Goal: Task Accomplishment & Management: Manage account settings

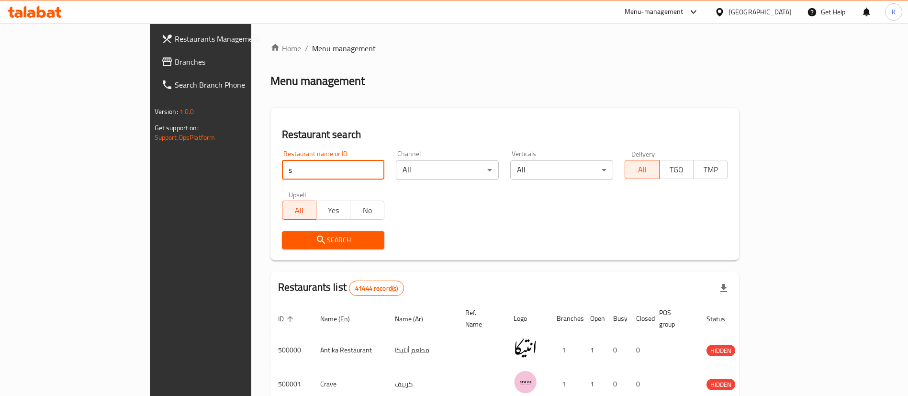
type input "[PERSON_NAME] Coffee"
click button "Search" at bounding box center [333, 240] width 103 height 18
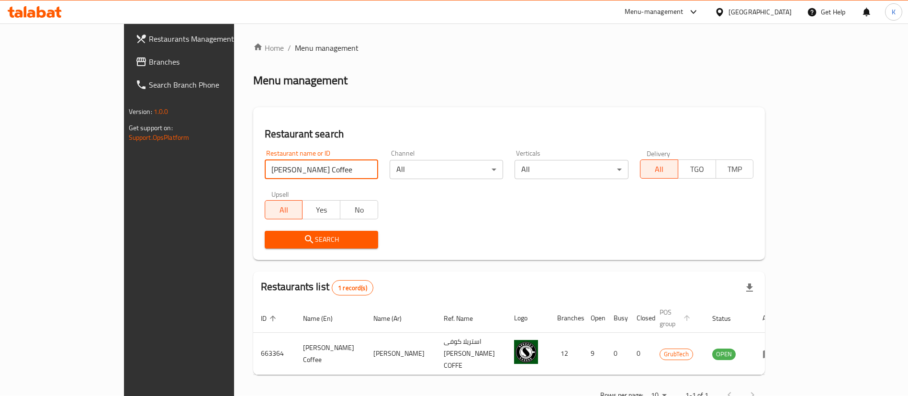
scroll to position [12, 0]
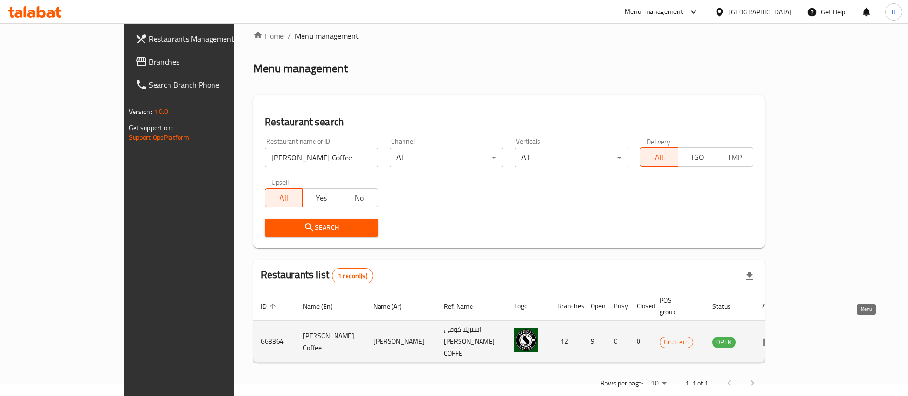
click at [774, 336] on icon "enhanced table" at bounding box center [768, 341] width 11 height 11
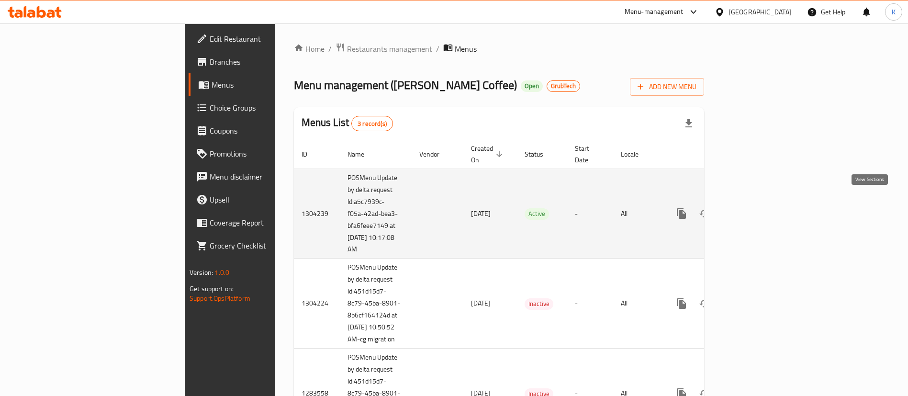
click at [756, 208] on icon "enhanced table" at bounding box center [750, 213] width 11 height 11
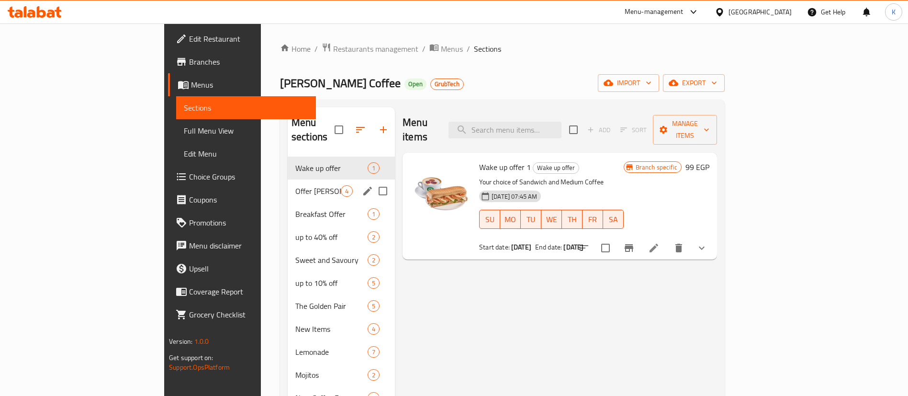
click at [288, 164] on div "Wake up offer 1" at bounding box center [341, 168] width 107 height 23
click at [295, 185] on span "Offer [PERSON_NAME]" at bounding box center [317, 190] width 45 height 11
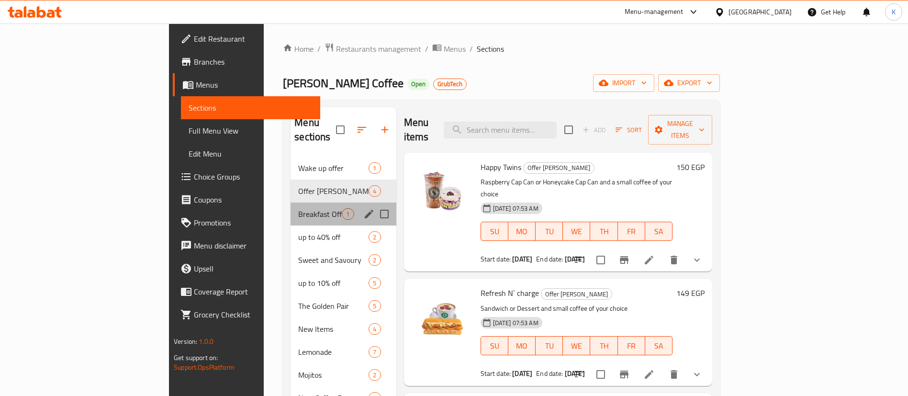
click at [291, 208] on div "Breakfast Offer 1" at bounding box center [343, 213] width 105 height 23
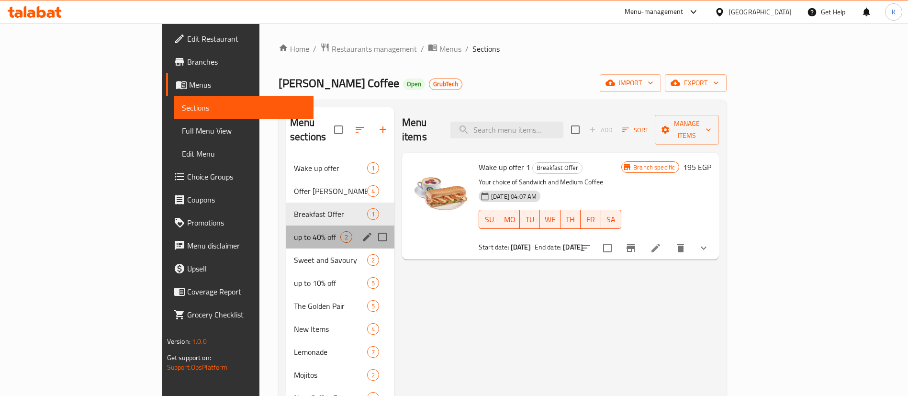
click at [286, 225] on div "up to 40% off 2" at bounding box center [340, 236] width 108 height 23
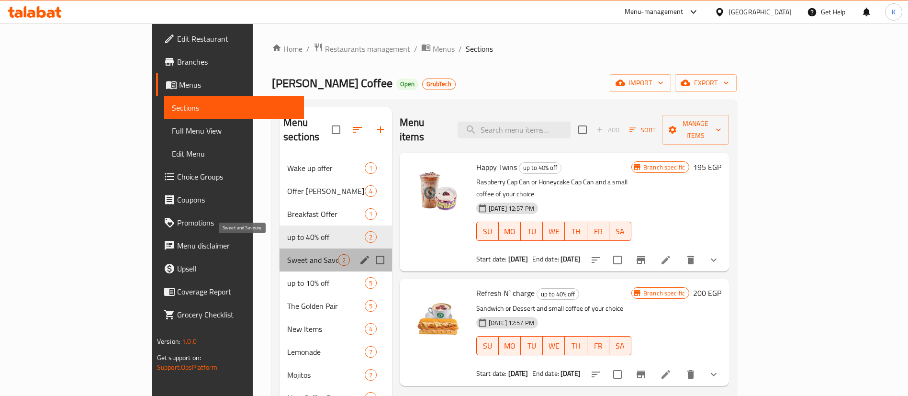
click at [287, 254] on span "Sweet and Savoury" at bounding box center [312, 259] width 51 height 11
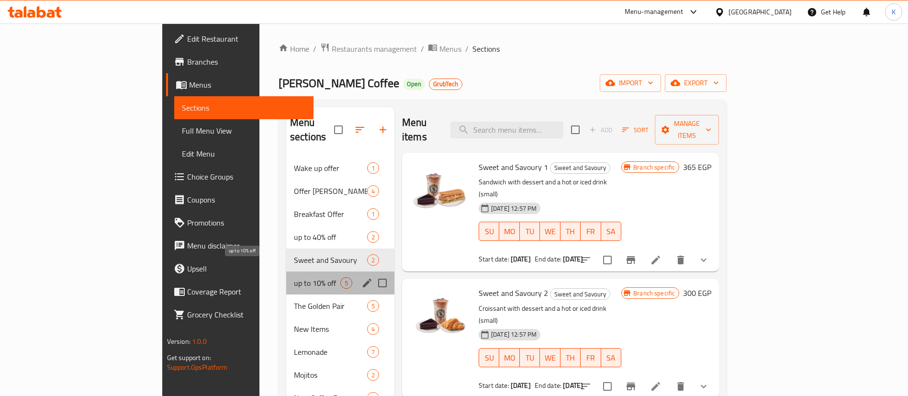
click at [294, 277] on span "up to 10% off" at bounding box center [317, 282] width 46 height 11
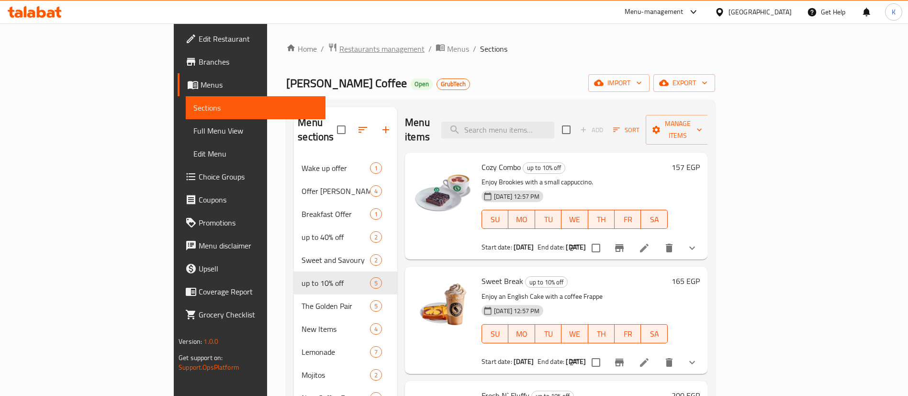
click at [339, 44] on span "Restaurants management" at bounding box center [381, 48] width 85 height 11
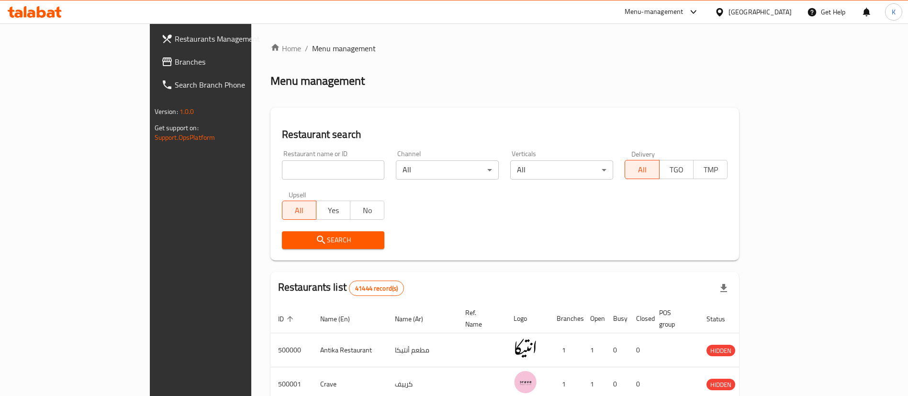
drag, startPoint x: 22, startPoint y: 284, endPoint x: 160, endPoint y: 247, distance: 142.5
click at [150, 284] on div "Restaurants Management Branches Search Branch Phone Version: 1.0.0 Get support …" at bounding box center [226, 221] width 152 height 396
